Goal: Task Accomplishment & Management: Manage account settings

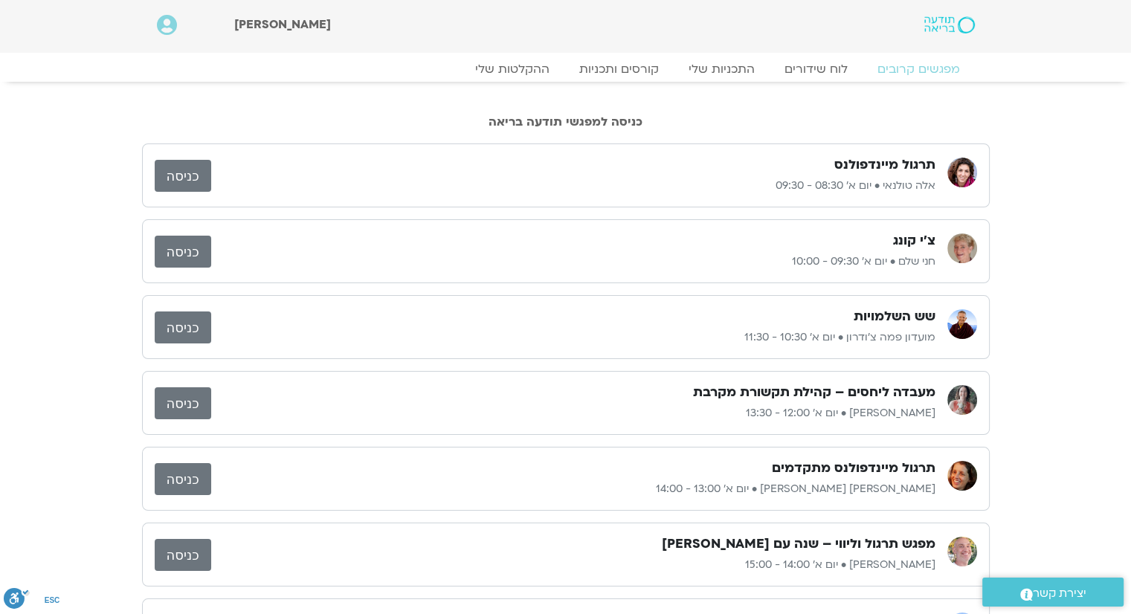
click at [185, 174] on link "כניסה" at bounding box center [183, 176] width 57 height 32
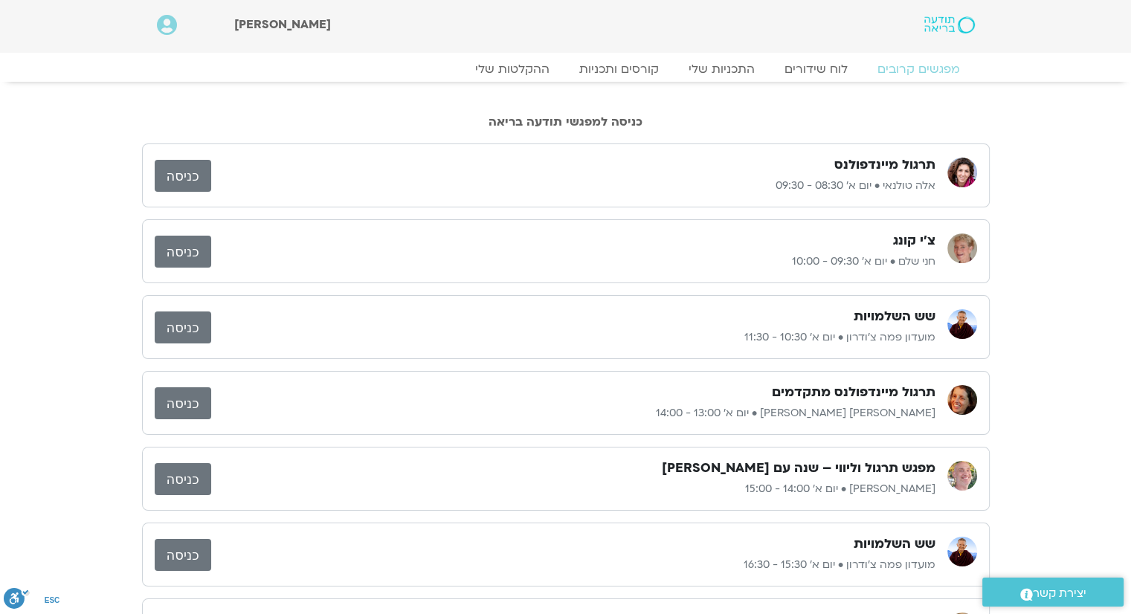
click at [186, 172] on link "כניסה" at bounding box center [183, 176] width 57 height 32
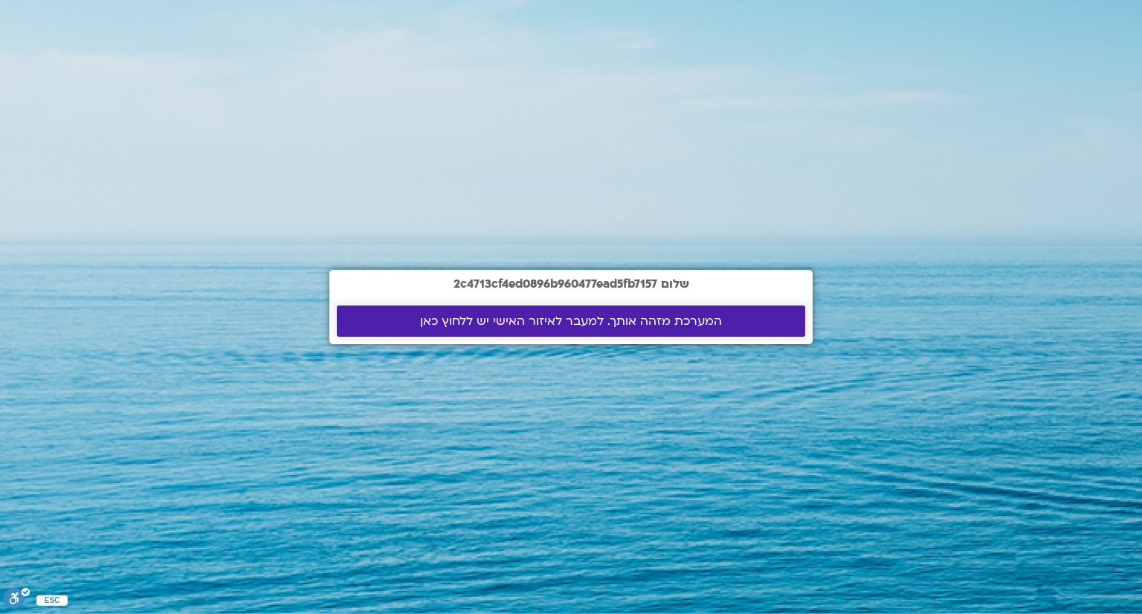
click at [695, 321] on span "המערכת מזהה אותך. למעבר לאיזור האישי יש ללחוץ כאן" at bounding box center [571, 321] width 302 height 13
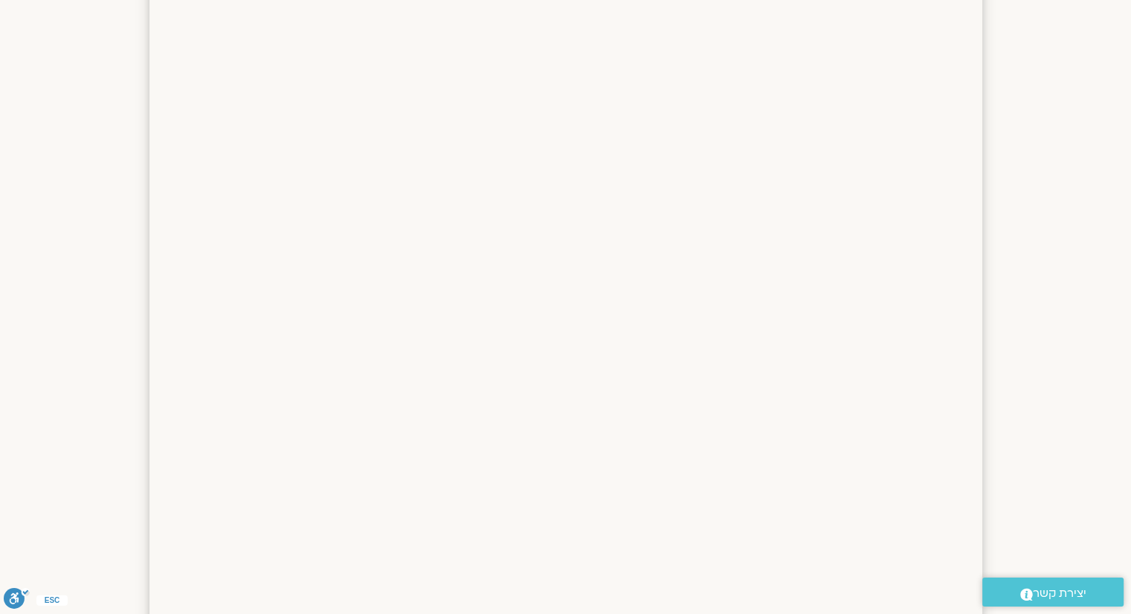
scroll to position [1512, 0]
click at [1119, 23] on section at bounding box center [565, 257] width 1131 height 1190
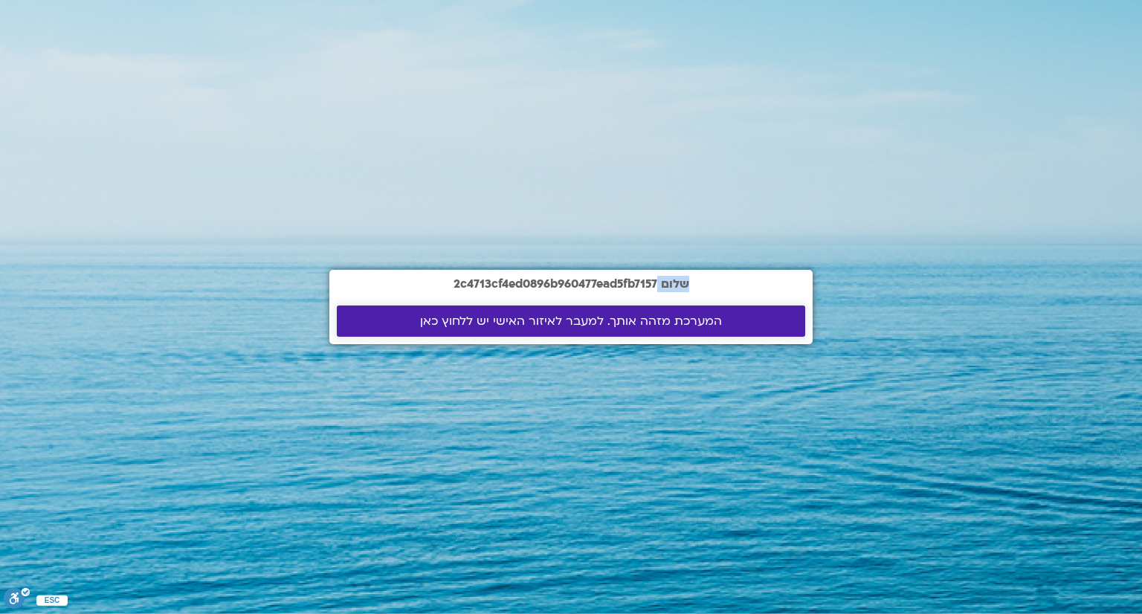
click at [640, 315] on span "המערכת מזהה אותך. למעבר לאיזור האישי יש ללחוץ כאן" at bounding box center [571, 321] width 302 height 13
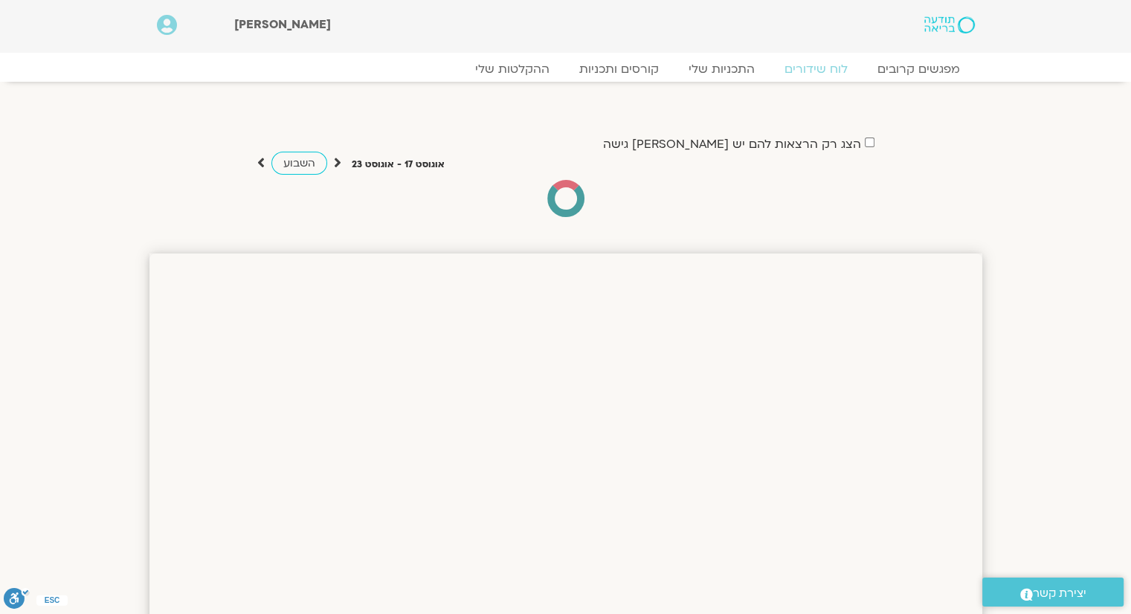
click at [262, 163] on icon at bounding box center [260, 162] width 7 height 15
click at [331, 161] on div "השבוע" at bounding box center [299, 163] width 84 height 19
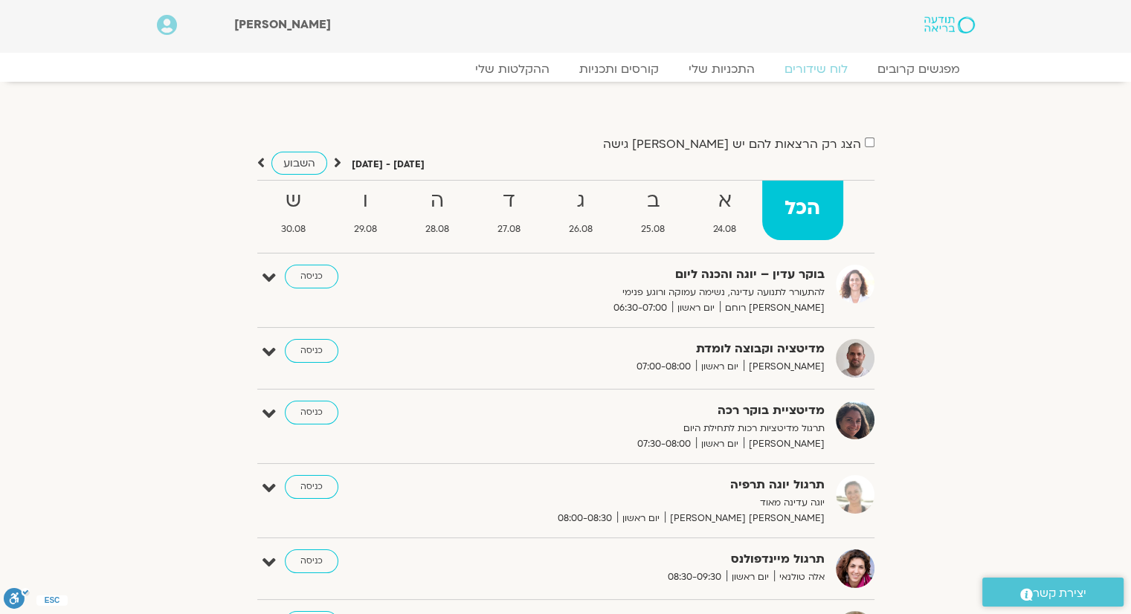
click at [334, 161] on icon at bounding box center [337, 162] width 7 height 15
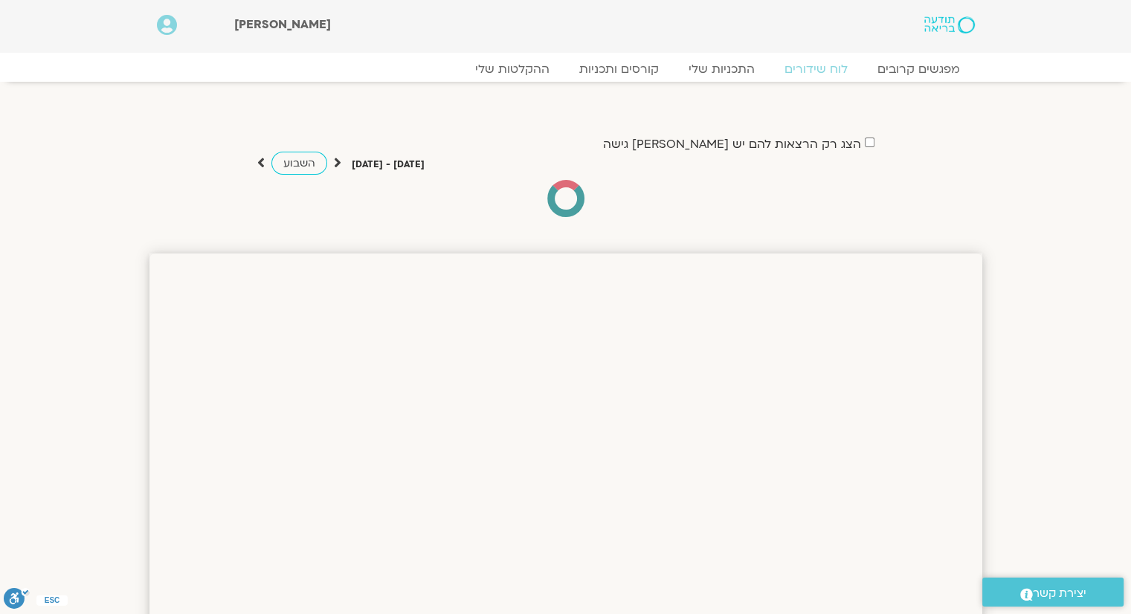
click at [334, 161] on icon at bounding box center [337, 162] width 7 height 15
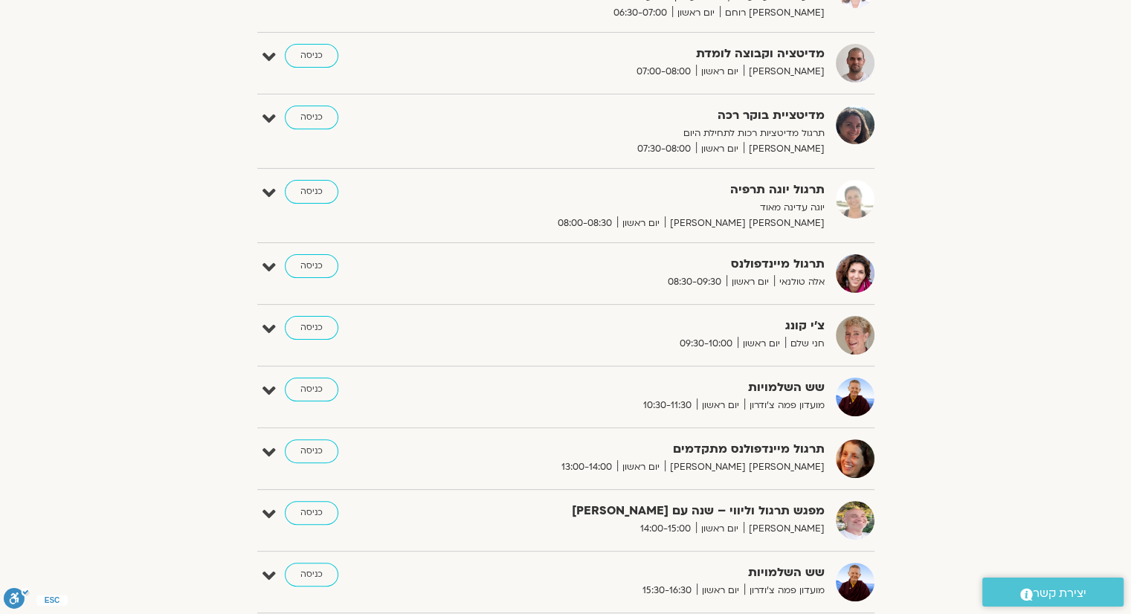
scroll to position [297, 0]
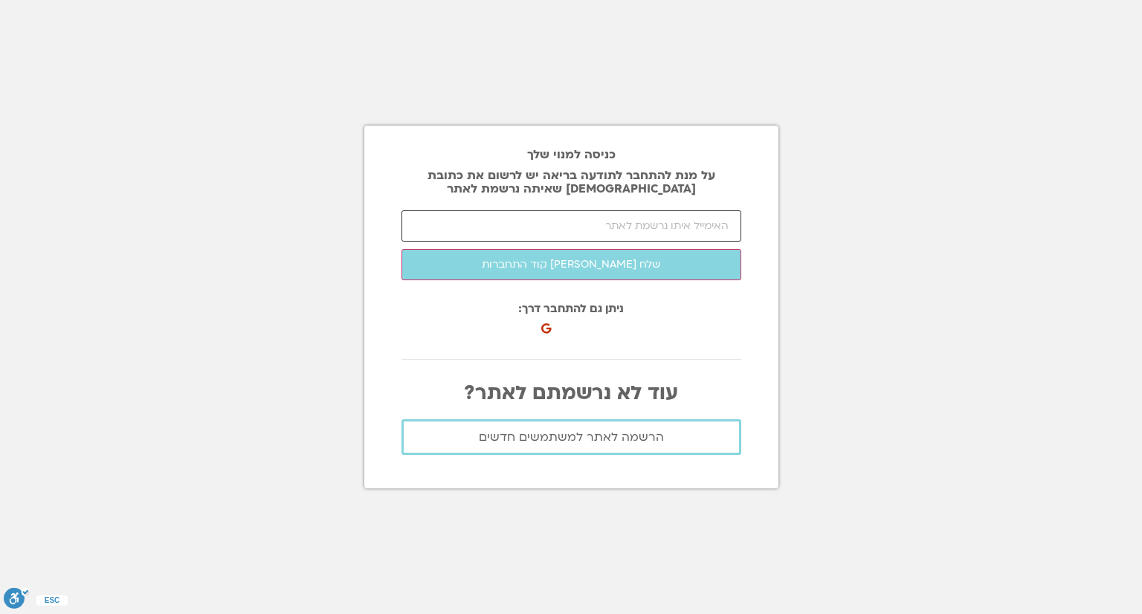
click at [422, 228] on input "email" at bounding box center [572, 225] width 340 height 31
